Goal: Navigation & Orientation: Find specific page/section

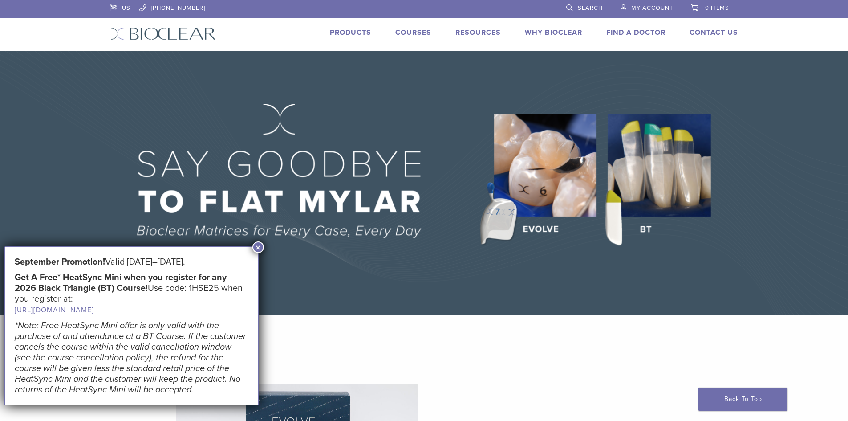
click at [620, 29] on link "Find A Doctor" at bounding box center [635, 32] width 59 height 9
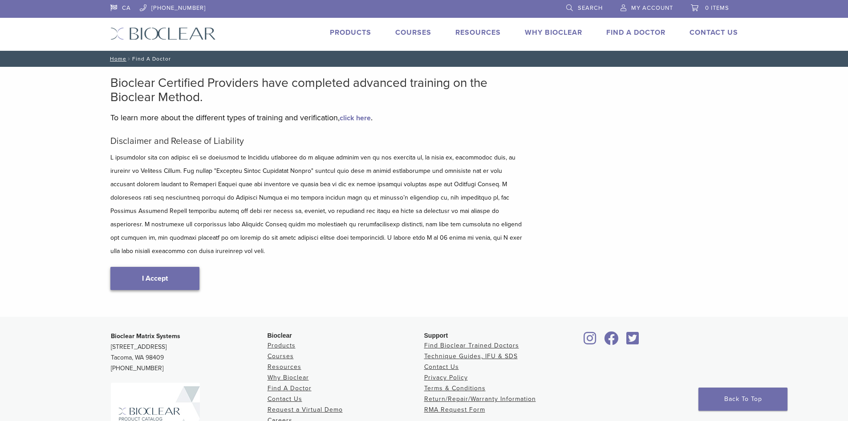
click at [161, 253] on div "Disclaimer and Release of Liability I Accept" at bounding box center [317, 222] width 414 height 172
click at [156, 268] on link "I Accept" at bounding box center [154, 278] width 89 height 23
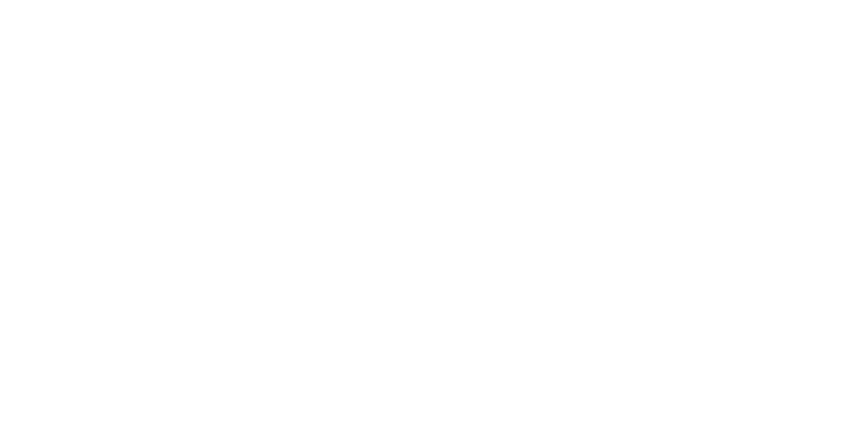
scroll to position [134, 0]
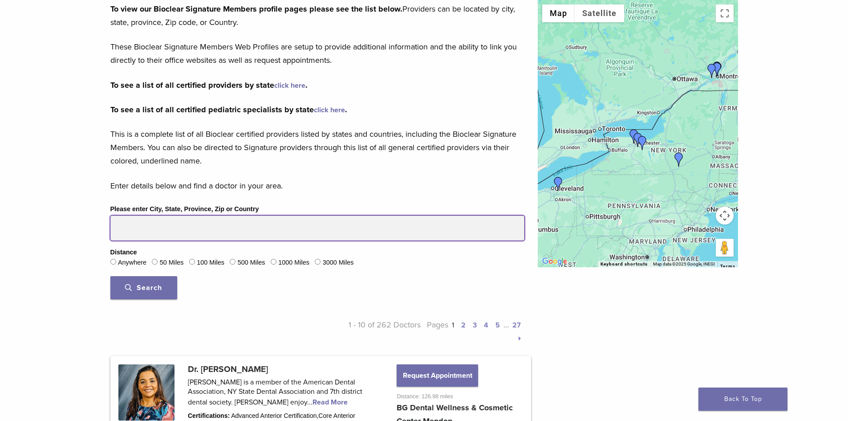
click at [154, 228] on input "Please enter City, State, Province, Zip or Country" at bounding box center [317, 227] width 414 height 25
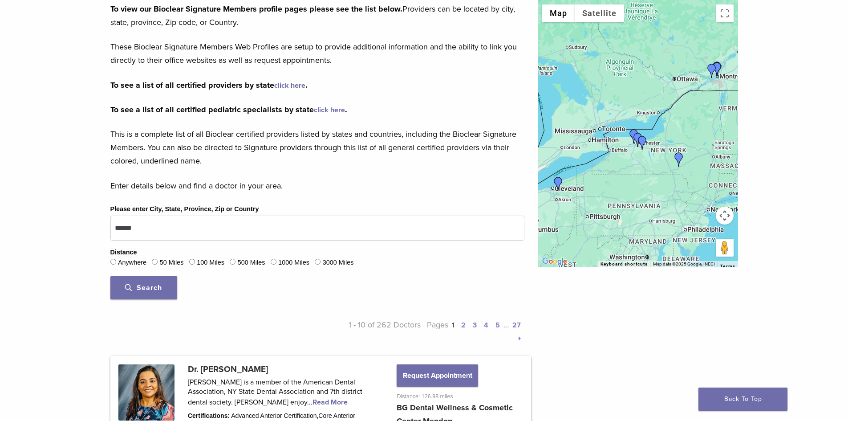
click at [159, 292] on span "Search" at bounding box center [143, 287] width 37 height 9
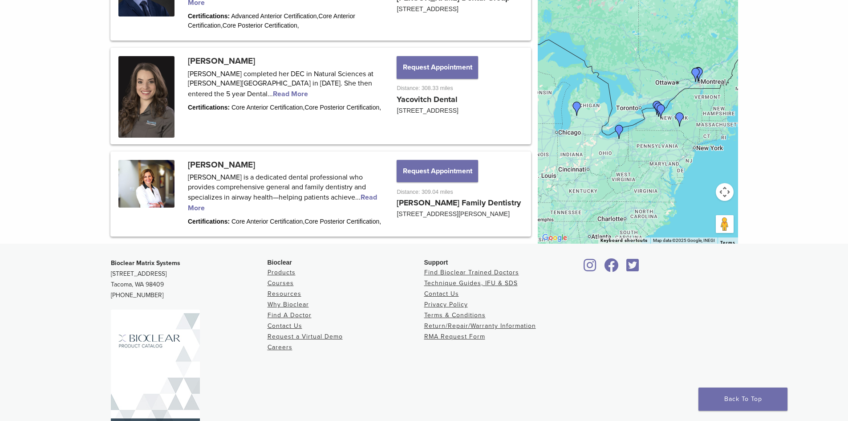
scroll to position [1247, 0]
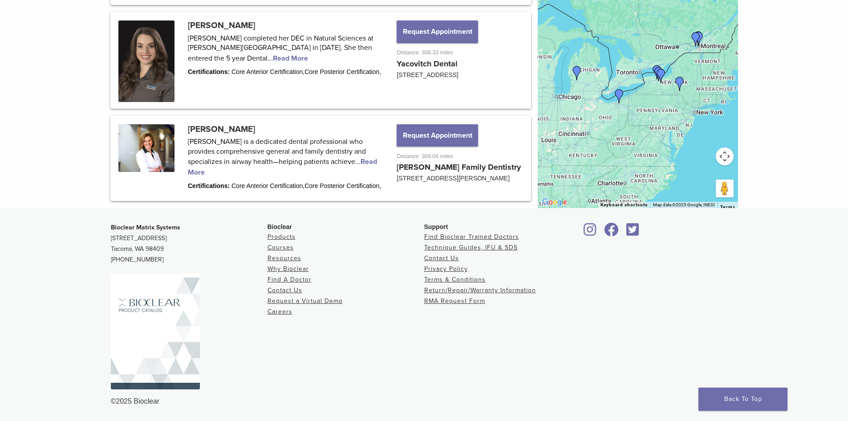
click at [625, 101] on div at bounding box center [638, 74] width 200 height 267
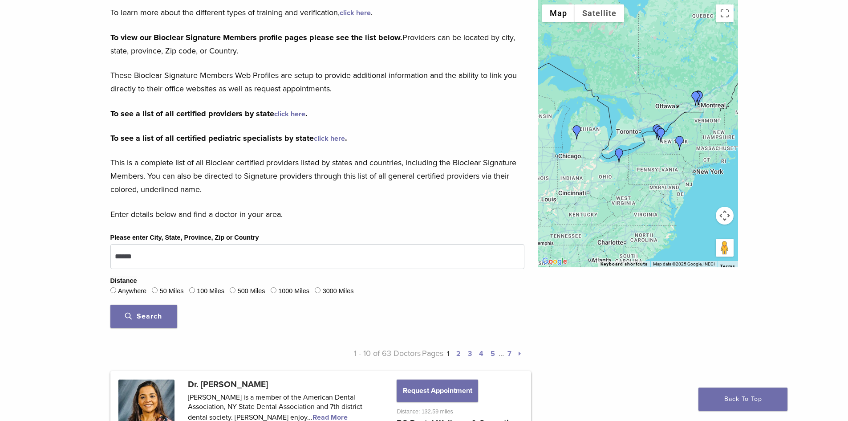
scroll to position [223, 0]
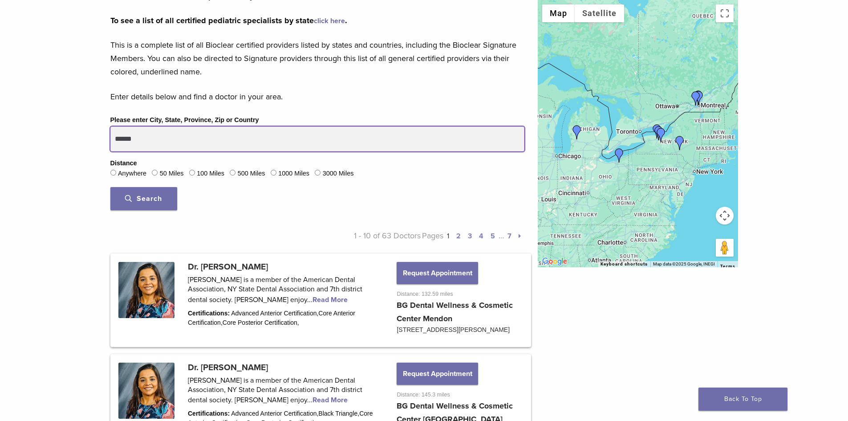
drag, startPoint x: 146, startPoint y: 135, endPoint x: 58, endPoint y: 150, distance: 88.5
type input "*******"
click at [110, 187] on button "Search" at bounding box center [143, 198] width 67 height 23
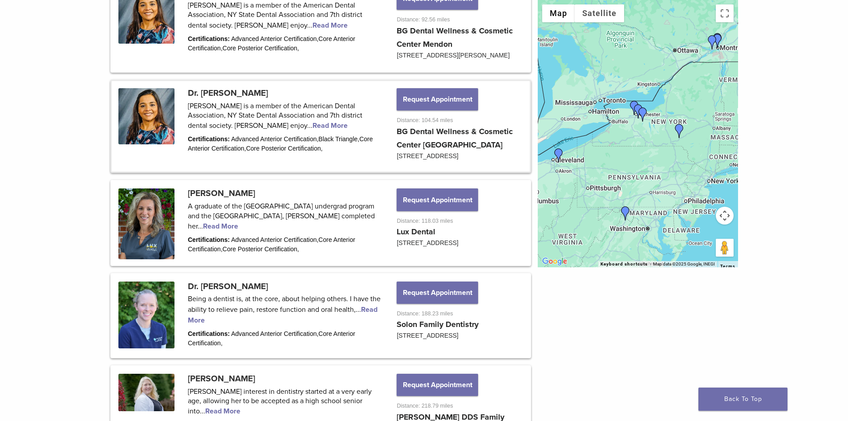
scroll to position [579, 0]
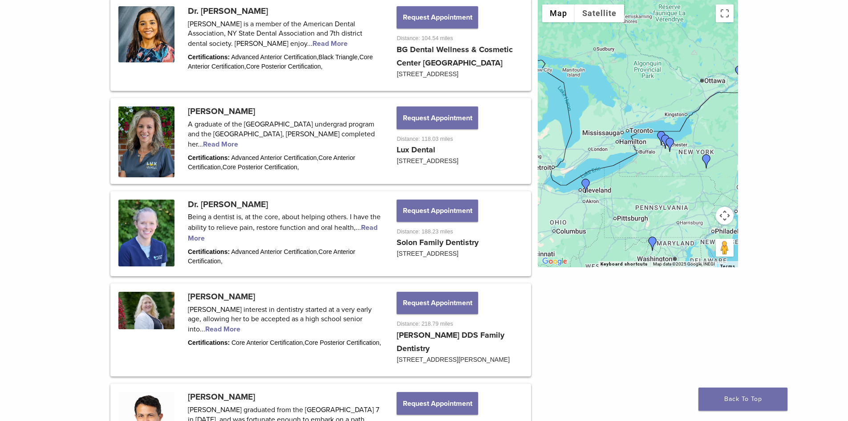
drag, startPoint x: 584, startPoint y: 110, endPoint x: 611, endPoint y: 141, distance: 41.0
click at [611, 141] on div at bounding box center [638, 133] width 200 height 267
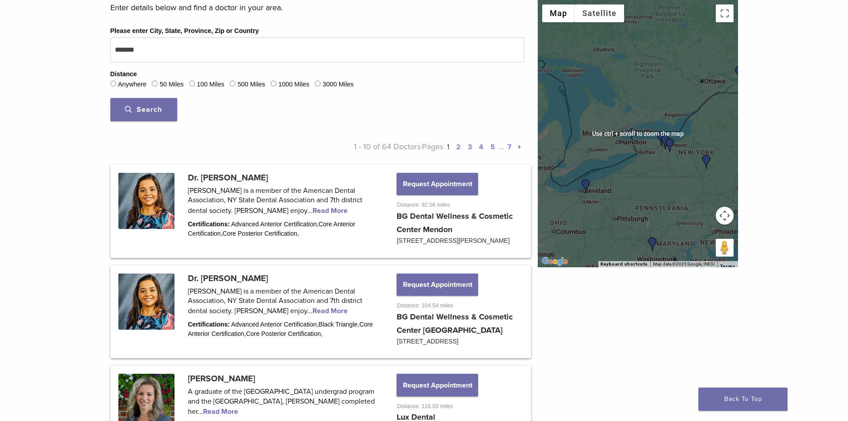
scroll to position [0, 0]
